Goal: Information Seeking & Learning: Learn about a topic

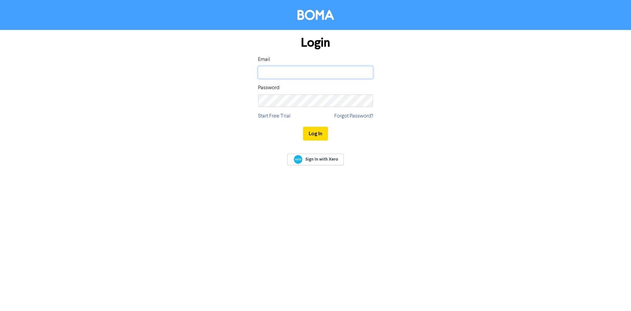
drag, startPoint x: 0, startPoint y: 0, endPoint x: 286, endPoint y: 73, distance: 295.6
click at [286, 73] on input "email" at bounding box center [315, 72] width 115 height 12
type input "lallen@grangebp.com.au"
click at [303, 127] on button "Log In" at bounding box center [315, 134] width 25 height 14
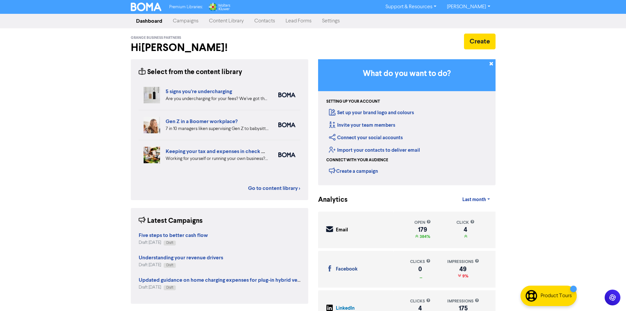
click at [222, 22] on link "Content Library" at bounding box center [226, 20] width 45 height 13
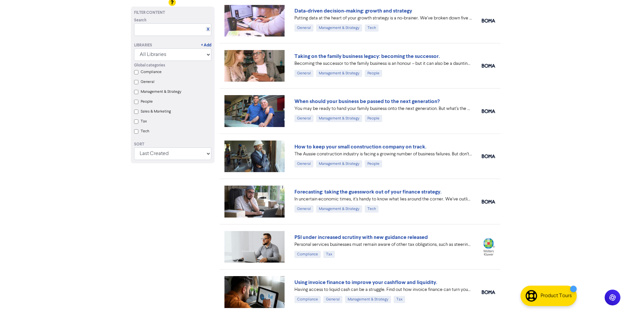
scroll to position [5874, 0]
